Goal: Task Accomplishment & Management: Complete application form

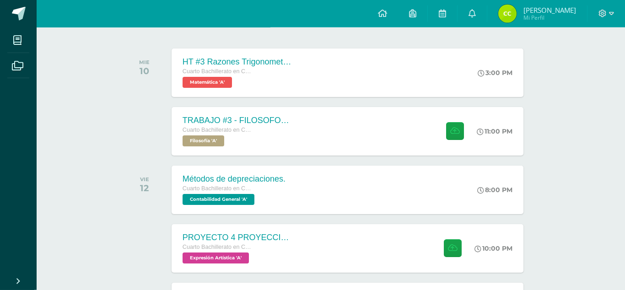
scroll to position [130, 0]
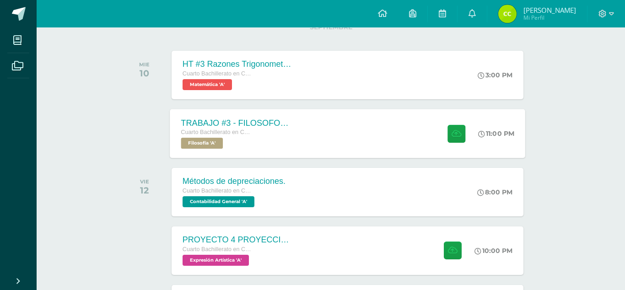
click at [325, 141] on div "TRABAJO #3 - FILOSOFOS [DEMOGRAPHIC_DATA] Cuarto Bachillerato en CCLL con Orien…" at bounding box center [348, 133] width 356 height 49
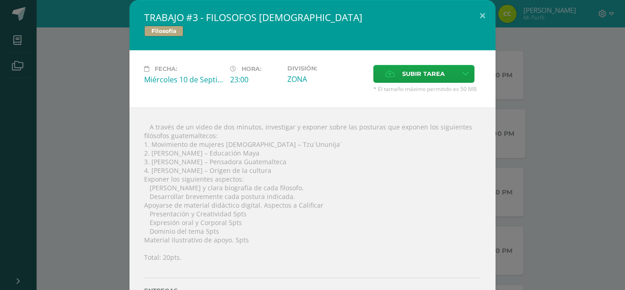
scroll to position [130, 0]
click at [425, 70] on span "Subir tarea" at bounding box center [423, 73] width 43 height 17
click at [0, 0] on input "Subir tarea" at bounding box center [0, 0] width 0 height 0
click at [404, 78] on span "Subir tarea" at bounding box center [423, 73] width 43 height 17
click at [0, 0] on input "Subir tarea" at bounding box center [0, 0] width 0 height 0
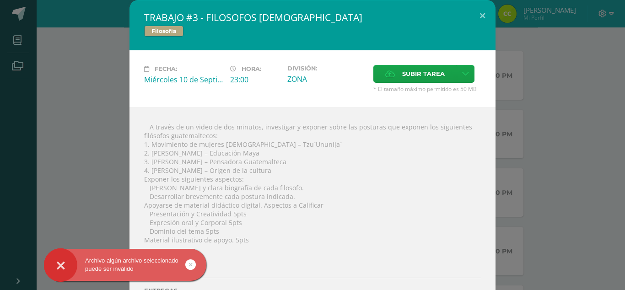
click at [62, 265] on icon at bounding box center [61, 266] width 8 height 32
click at [190, 264] on icon at bounding box center [191, 265] width 4 height 11
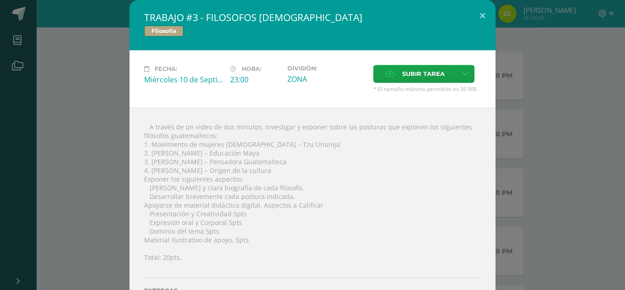
scroll to position [14, 0]
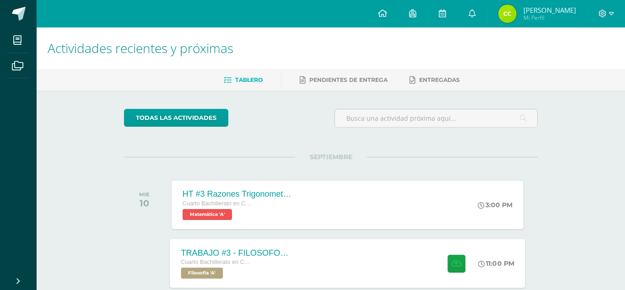
click at [344, 254] on div "TRABAJO #3 - FILOSOFOS GUATEMALTECOS Cuarto Bachillerato en CCLL con Orientació…" at bounding box center [348, 263] width 356 height 49
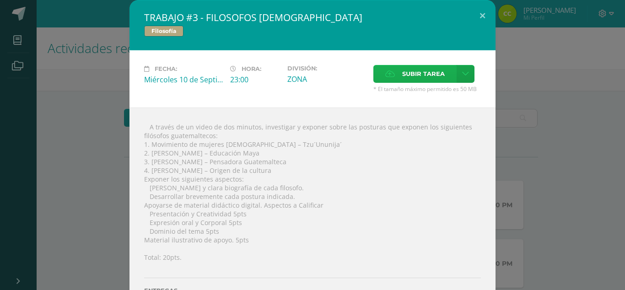
click at [412, 78] on span "Subir tarea" at bounding box center [423, 73] width 43 height 17
click at [0, 0] on input "Subir tarea" at bounding box center [0, 0] width 0 height 0
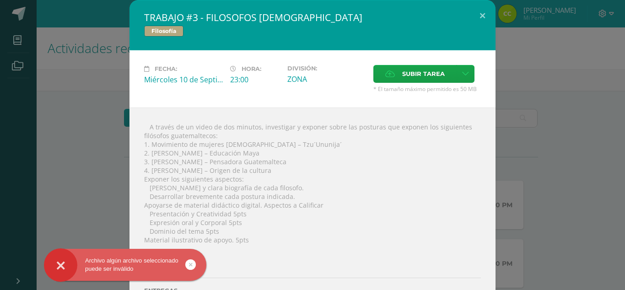
click at [190, 265] on icon at bounding box center [191, 265] width 4 height 11
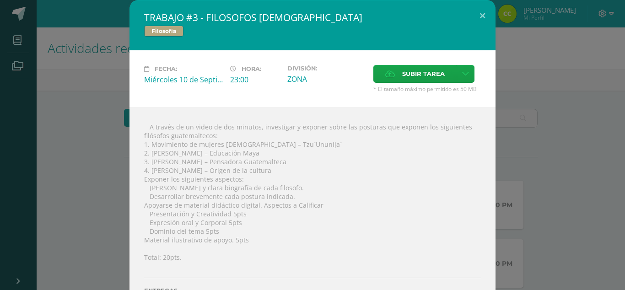
click at [437, 60] on div "Fecha: Miércoles 10 de Septiembre Hora: 23:00 División: ZONA Subir tarea" at bounding box center [313, 78] width 366 height 57
click at [434, 66] on span "Subir tarea" at bounding box center [423, 73] width 43 height 17
click at [0, 0] on input "Subir tarea" at bounding box center [0, 0] width 0 height 0
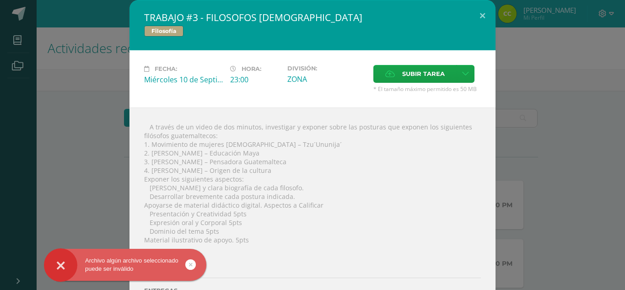
click at [190, 266] on icon at bounding box center [191, 265] width 4 height 11
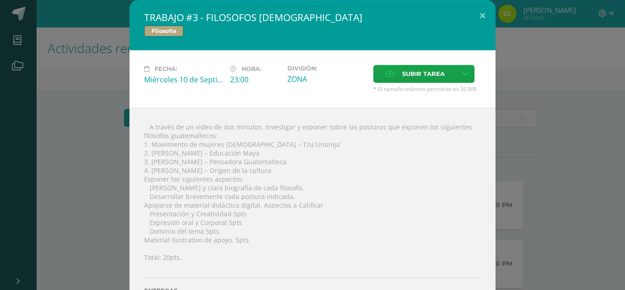
scroll to position [14, 0]
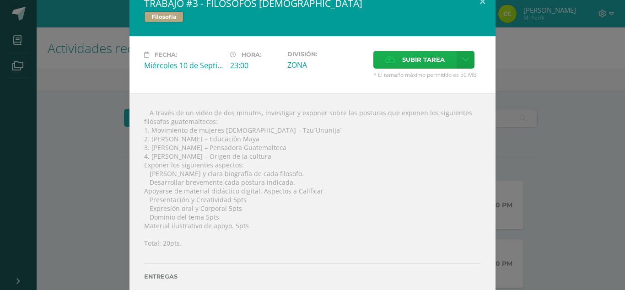
click at [419, 62] on span "Subir tarea" at bounding box center [423, 59] width 43 height 17
click at [0, 0] on input "Subir tarea" at bounding box center [0, 0] width 0 height 0
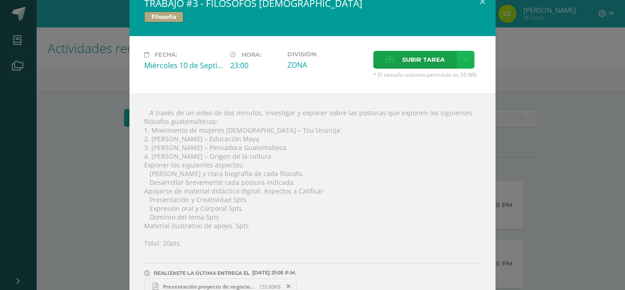
click at [467, 54] on link at bounding box center [466, 60] width 18 height 18
click at [323, 103] on div " A través de un video de dos minutos, investigar y exponer sobre las posturas …" at bounding box center [313, 201] width 366 height 216
click at [466, 60] on icon at bounding box center [465, 60] width 7 height 8
click at [438, 74] on link "Subir enlace" at bounding box center [434, 79] width 92 height 14
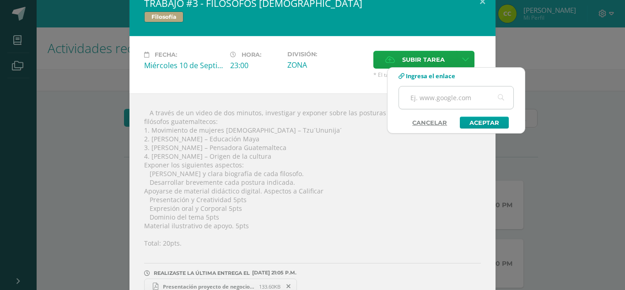
click at [435, 95] on input "text" at bounding box center [456, 98] width 114 height 22
click at [435, 97] on input "text" at bounding box center [456, 98] width 114 height 22
type input "https://drive.google.com/file/d/1fwU0njs2qlVyWuYCnpNizmg_YPhZXuwC/view?usp=shar…"
click at [476, 120] on link "Aceptar" at bounding box center [484, 123] width 49 height 12
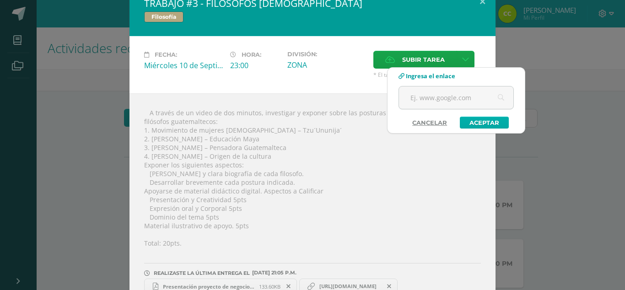
scroll to position [0, 0]
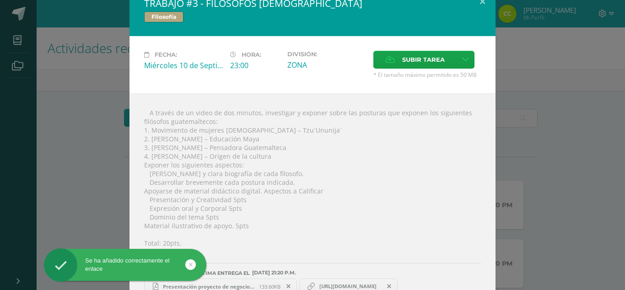
click at [192, 265] on icon at bounding box center [191, 265] width 4 height 11
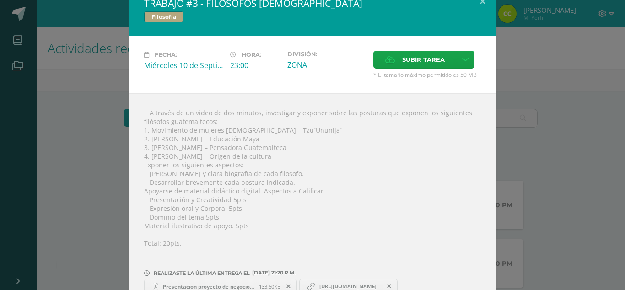
click at [573, 195] on div "TRABAJO #3 - FILOSOFOS GUATEMALTECOS Filosofía Fecha: Miércoles 10 de Septiembr…" at bounding box center [313, 148] width 618 height 324
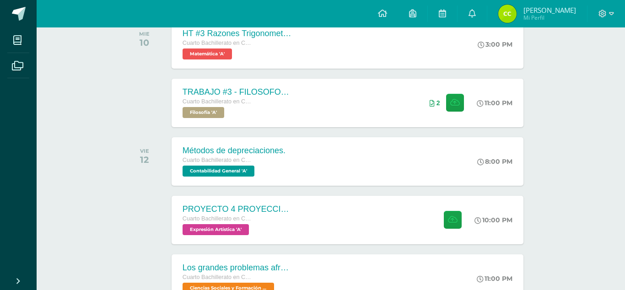
scroll to position [190, 0]
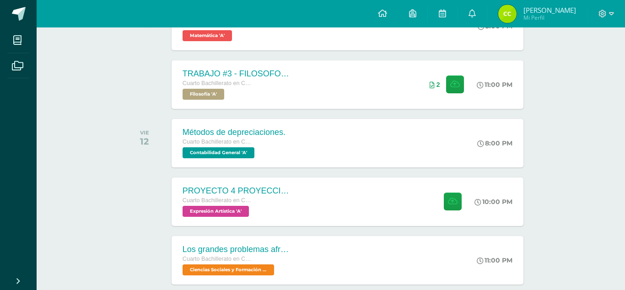
scroll to position [184, 0]
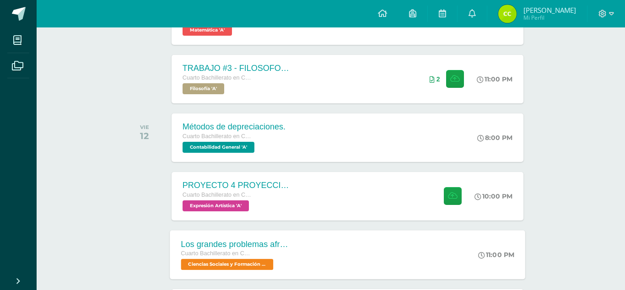
click at [351, 242] on div "Los grandes problemas afrontados Cuarto Bachillerato en CCLL con Orientación en…" at bounding box center [348, 254] width 356 height 49
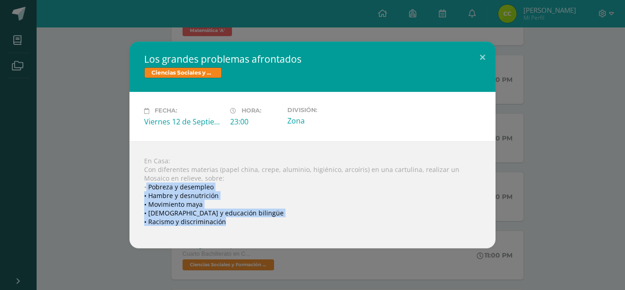
drag, startPoint x: 147, startPoint y: 186, endPoint x: 247, endPoint y: 230, distance: 108.6
click at [247, 230] on div "En Casa: Con diferentes materias (papel china, crepe, aluminio, higiénico, arco…" at bounding box center [313, 194] width 366 height 107
copy div "Pobreza y desempleo • Hambre y desnutrición • Movimiento maya • Analfabetismo y…"
click at [214, 187] on div "En Casa: Con diferentes materias (papel china, crepe, aluminio, higiénico, arco…" at bounding box center [313, 194] width 366 height 107
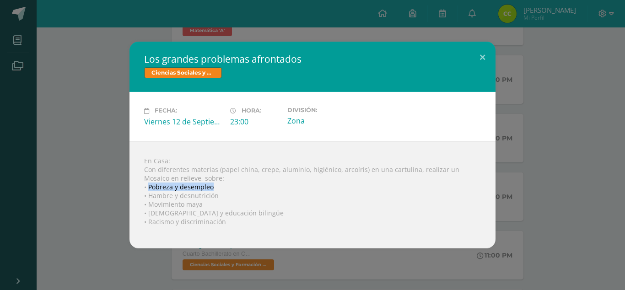
drag, startPoint x: 212, startPoint y: 188, endPoint x: 148, endPoint y: 188, distance: 63.6
click at [148, 188] on div "En Casa: Con diferentes materias (papel china, crepe, aluminio, higiénico, arco…" at bounding box center [313, 194] width 366 height 107
copy div "Pobreza y desempleo"
drag, startPoint x: 216, startPoint y: 195, endPoint x: 149, endPoint y: 196, distance: 66.8
click at [149, 196] on div "En Casa: Con diferentes materias (papel china, crepe, aluminio, higiénico, arco…" at bounding box center [313, 194] width 366 height 107
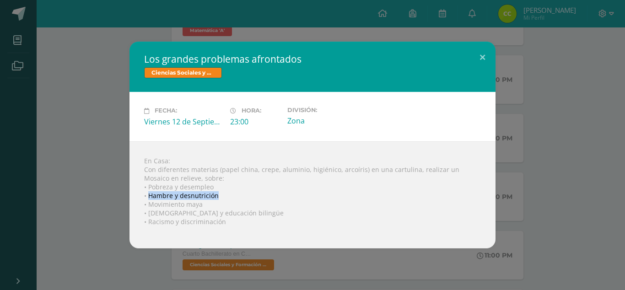
copy div "Hambre y desnutrición"
click at [202, 206] on div "En Casa: Con diferentes materias (papel china, crepe, aluminio, higiénico, arco…" at bounding box center [313, 194] width 366 height 107
drag, startPoint x: 201, startPoint y: 205, endPoint x: 148, endPoint y: 206, distance: 53.1
click at [148, 206] on div "En Casa: Con diferentes materias (papel china, crepe, aluminio, higiénico, arco…" at bounding box center [313, 194] width 366 height 107
copy div "Movimiento maya"
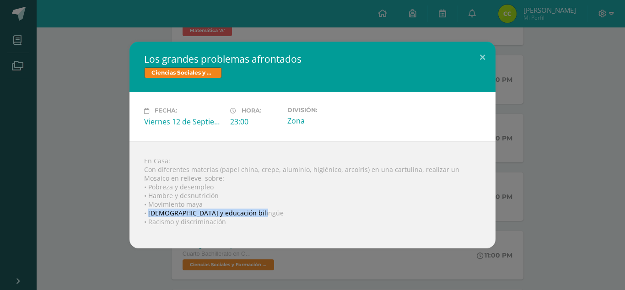
drag, startPoint x: 150, startPoint y: 214, endPoint x: 256, endPoint y: 211, distance: 106.2
click at [256, 211] on div "En Casa: Con diferentes materias (papel china, crepe, aluminio, higiénico, arco…" at bounding box center [313, 194] width 366 height 107
copy div "Analfabetismo y educación bilingüe"
click at [75, 114] on div "Los grandes problemas afrontados Ciencias Sociales y Formación Ciudadana Fecha:…" at bounding box center [313, 145] width 618 height 206
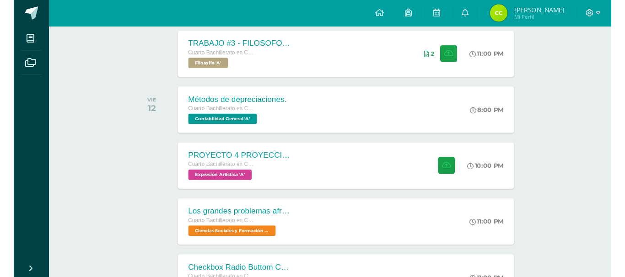
scroll to position [213, 0]
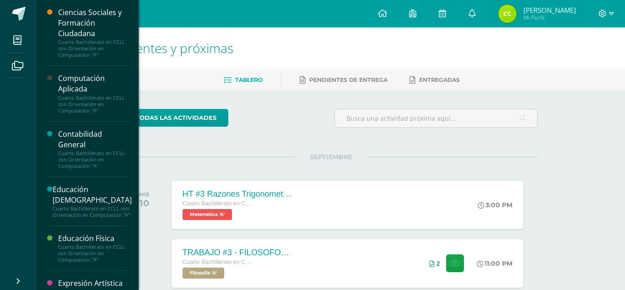
click at [109, 278] on div "Expresión Artística" at bounding box center [93, 283] width 70 height 11
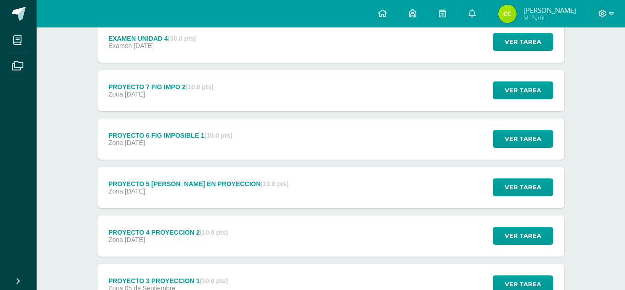
scroll to position [135, 0]
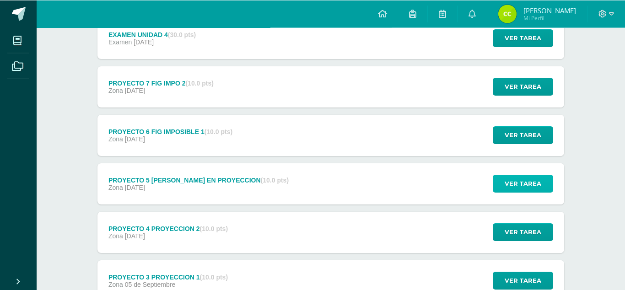
click at [510, 175] on span "Ver tarea" at bounding box center [523, 183] width 37 height 17
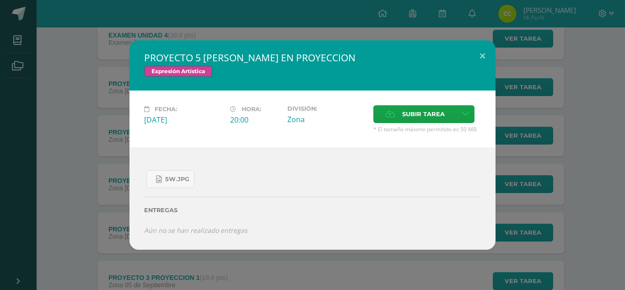
click at [91, 162] on div "PROYECTO 5 [PERSON_NAME] EN PROYECCION Expresión Artística Fecha: [DATE] Hora: …" at bounding box center [313, 144] width 618 height 209
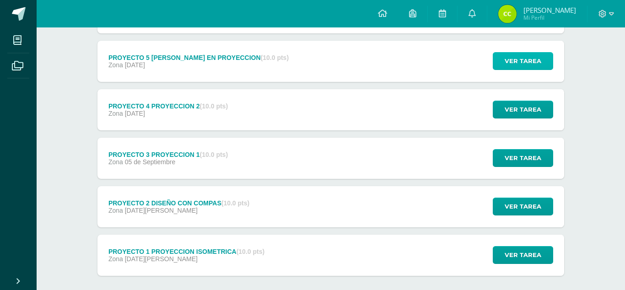
scroll to position [261, 0]
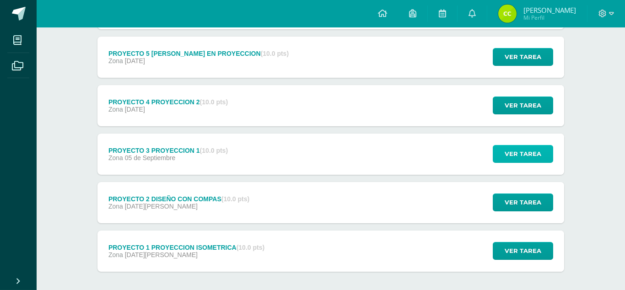
click at [513, 146] on span "Ver tarea" at bounding box center [523, 154] width 37 height 17
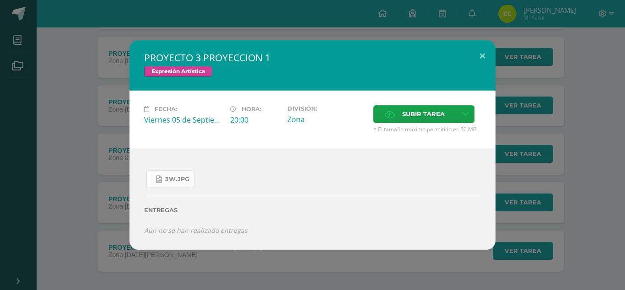
click at [177, 188] on link "3W.jpg" at bounding box center [170, 179] width 48 height 18
click at [513, 177] on div "PROYECTO 3 PROYECCION 1 Expresión Artística Fecha: [DATE] Hora: 20:00 División:" at bounding box center [313, 144] width 618 height 209
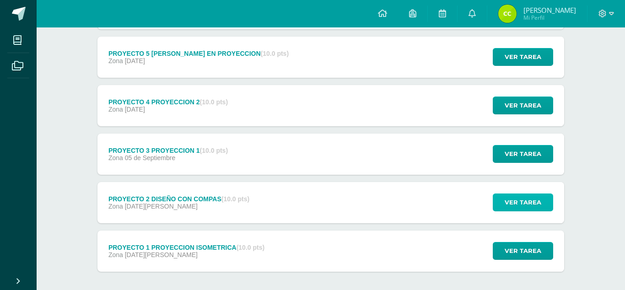
click at [515, 194] on span "Ver tarea" at bounding box center [523, 202] width 37 height 17
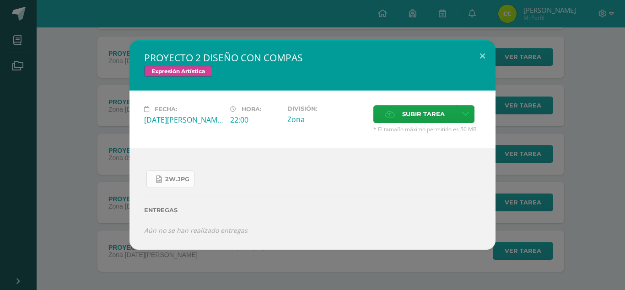
click at [187, 183] on span "2W.jpg" at bounding box center [177, 179] width 24 height 7
click at [98, 147] on div "PROYECTO 2 DISEÑO CON COMPAS Expresión Artística Fecha: [DATE][PERSON_NAME] Hor…" at bounding box center [313, 144] width 618 height 209
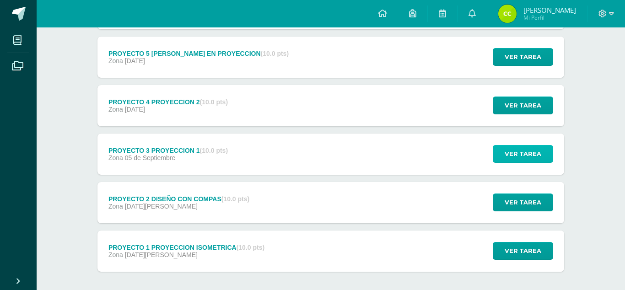
click at [528, 146] on span "Ver tarea" at bounding box center [523, 154] width 37 height 17
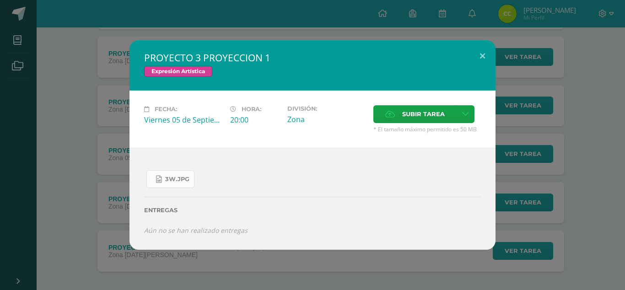
click at [177, 183] on span "3W.jpg" at bounding box center [177, 179] width 24 height 7
click at [112, 131] on div "PROYECTO 3 PROYECCION 1 Expresión Artística Fecha: [DATE] Hora: 20:00 División:" at bounding box center [313, 144] width 618 height 209
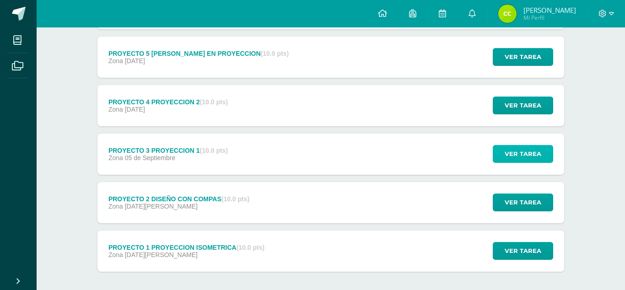
click at [503, 145] on button "Ver tarea" at bounding box center [523, 154] width 60 height 18
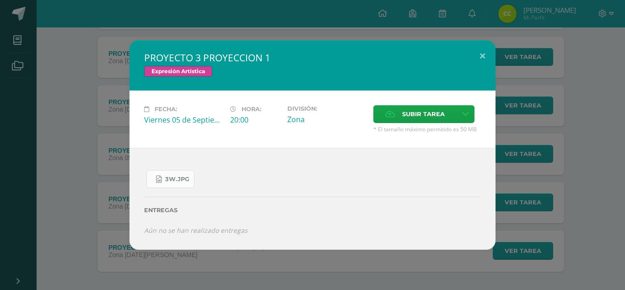
click at [180, 183] on span "3W.jpg" at bounding box center [177, 179] width 24 height 7
click at [78, 130] on div "PROYECTO 3 PROYECCION 1 Expresión Artística Fecha: [DATE] Hora: 20:00 División:" at bounding box center [313, 144] width 618 height 209
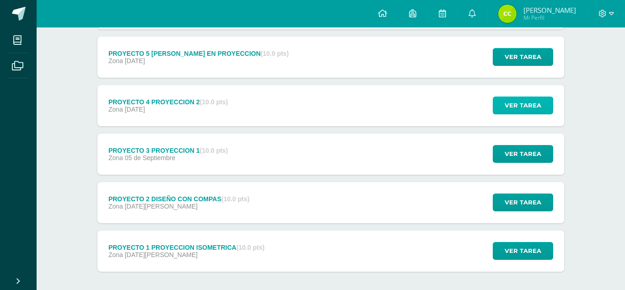
click at [501, 97] on button "Ver tarea" at bounding box center [523, 106] width 60 height 18
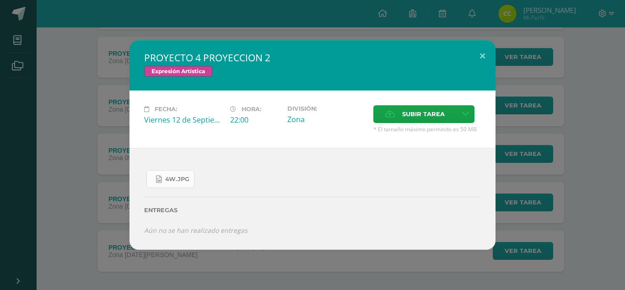
click at [181, 183] on span "4W.jpg" at bounding box center [177, 179] width 24 height 7
click at [482, 66] on button at bounding box center [483, 55] width 26 height 31
